Goal: Use online tool/utility: Utilize a website feature to perform a specific function

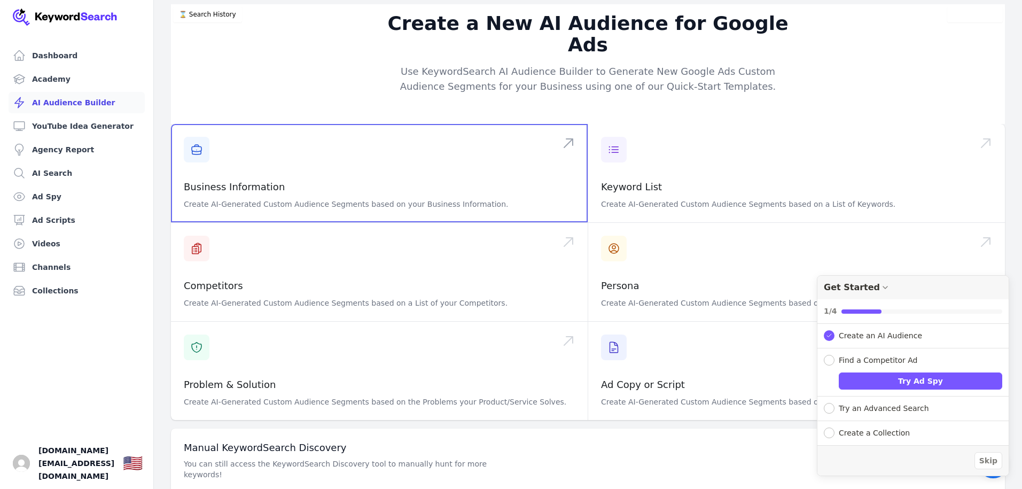
click at [222, 144] on span at bounding box center [379, 173] width 417 height 98
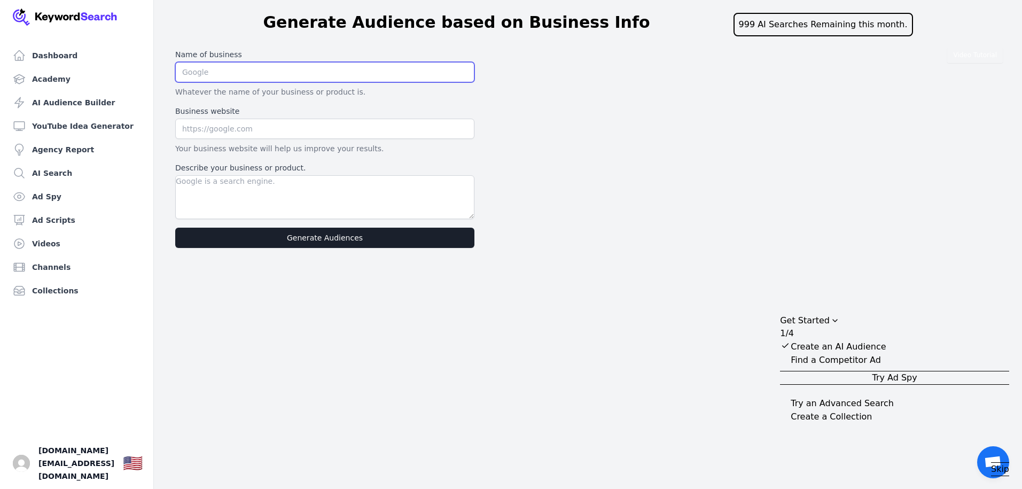
click at [219, 71] on input "text" at bounding box center [324, 72] width 299 height 20
type input "Big Blue Boxes"
click at [226, 121] on input "text" at bounding box center [324, 129] width 299 height 20
type input "[URL][DOMAIN_NAME]"
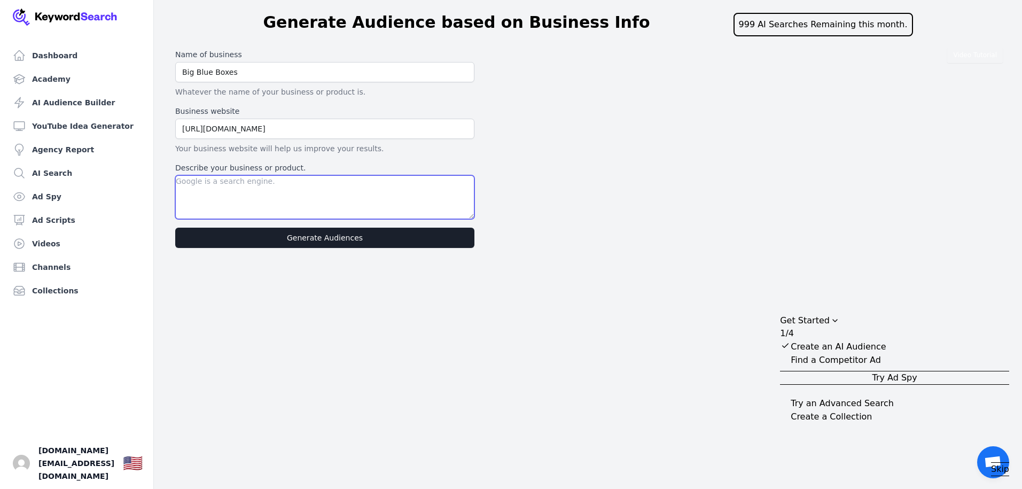
click at [259, 183] on textarea "Describe your business or product." at bounding box center [324, 197] width 299 height 44
click at [234, 183] on textarea "Describe your business or product." at bounding box center [324, 197] width 299 height 44
paste textarea "Lor Ipsu Dolor (sitametconse.adi) el s doeiusm temporincidi ut laboreet dolor m…"
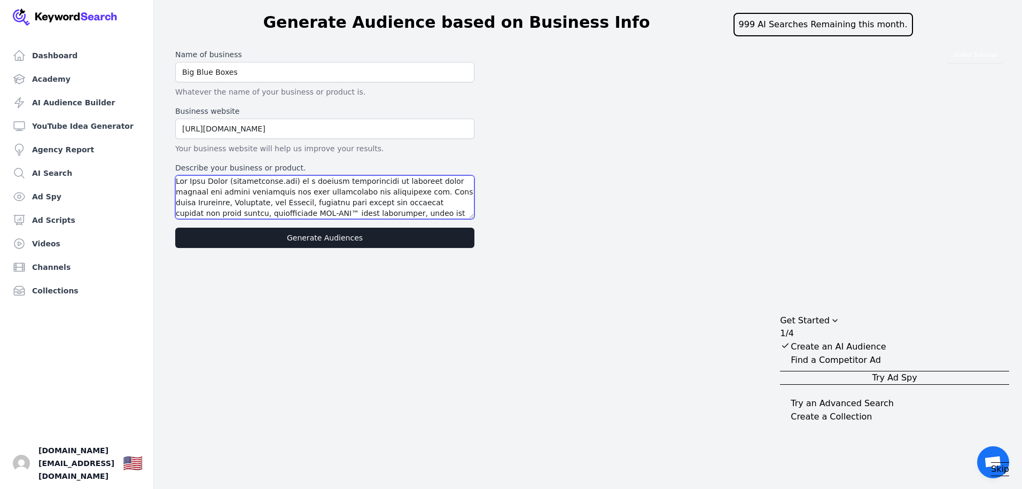
scroll to position [320, 0]
type textarea "Lor Ipsu Dolor (sitametconse.adi) el s doeiusm temporincidi ut laboreet dolor m…"
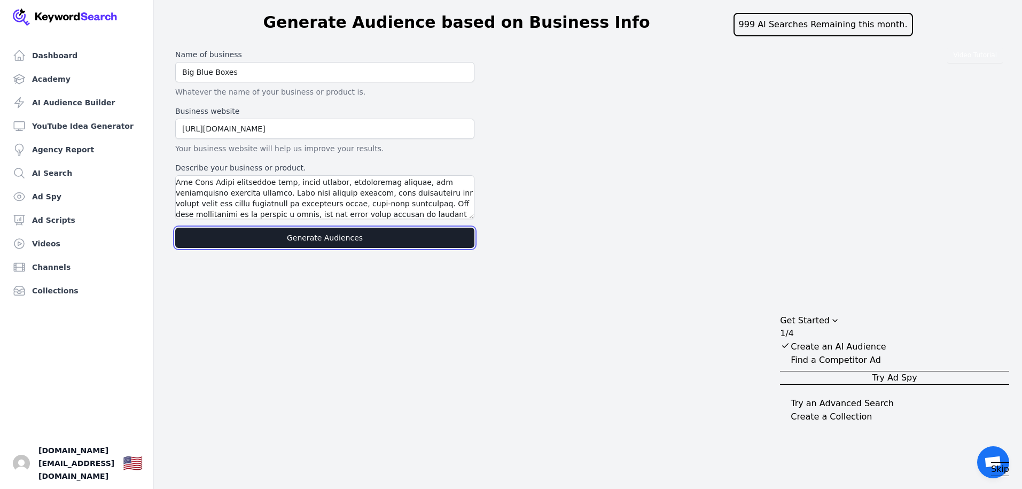
click at [363, 238] on button "Generate Audiences" at bounding box center [324, 238] width 299 height 20
